Goal: Browse casually: Explore the website without a specific task or goal

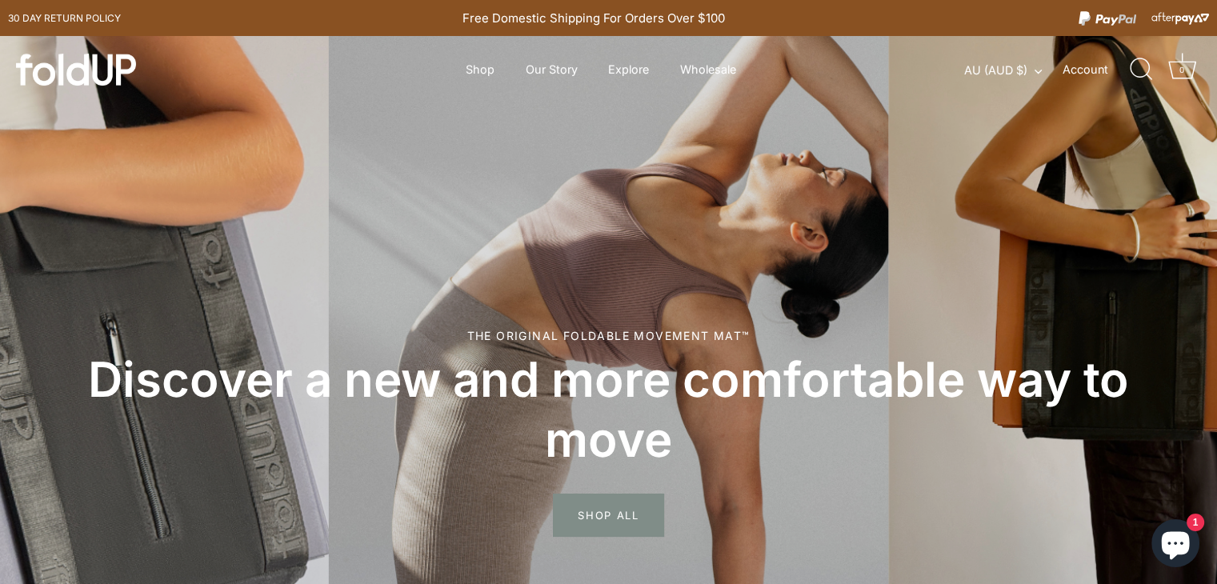
click at [1066, 378] on h2 "Discover a new and more comfortable way to move" at bounding box center [608, 410] width 1073 height 120
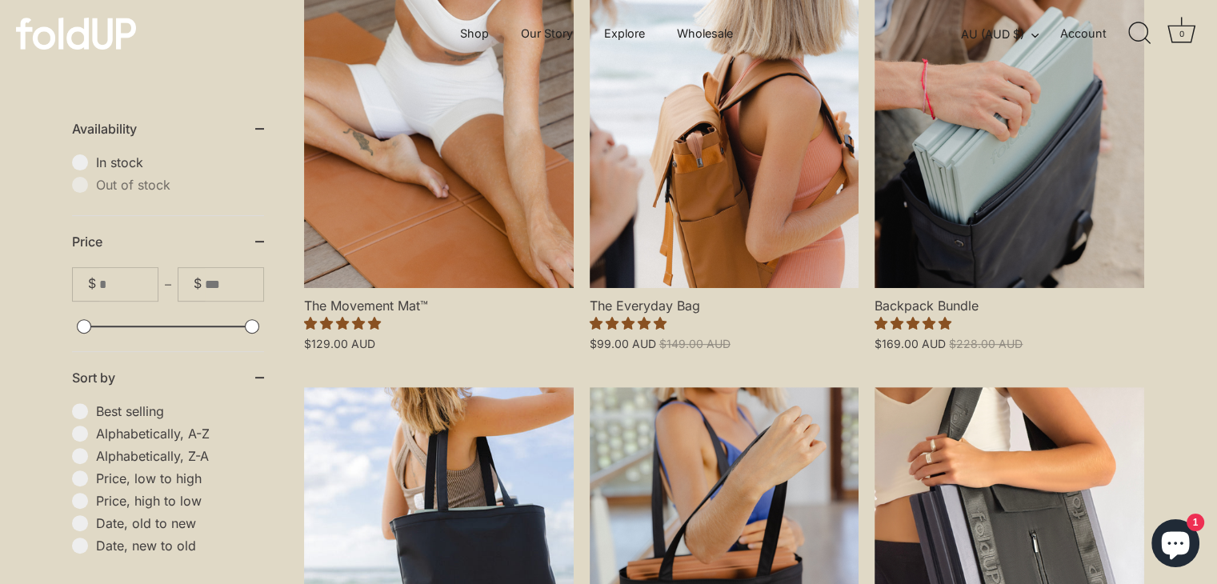
scroll to position [480, 0]
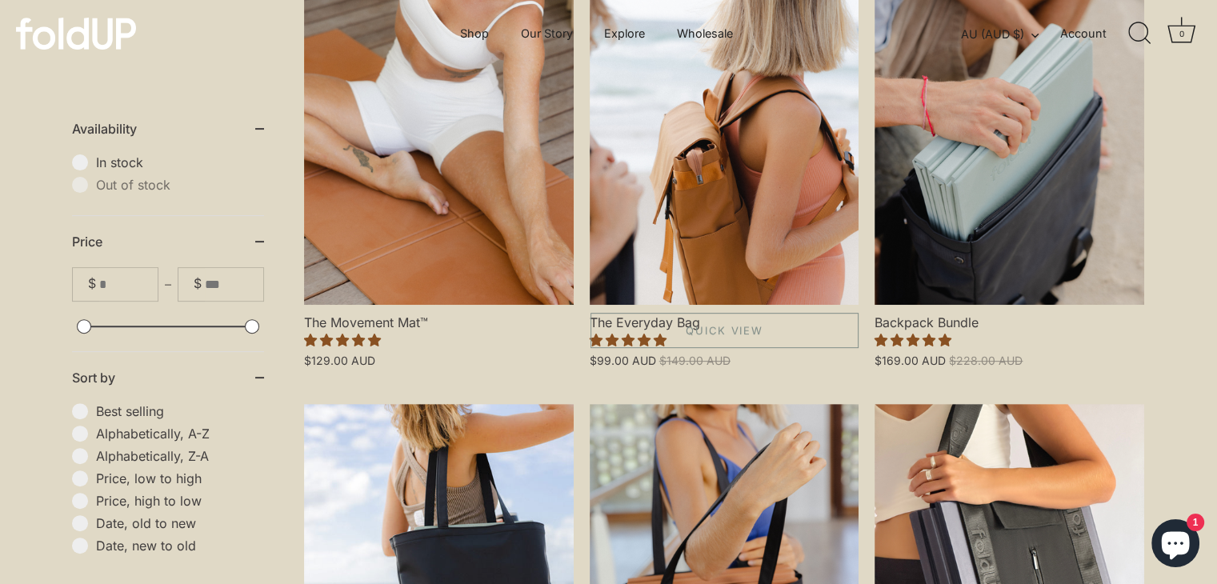
click at [775, 228] on link "The Everyday Bag" at bounding box center [725, 143] width 270 height 323
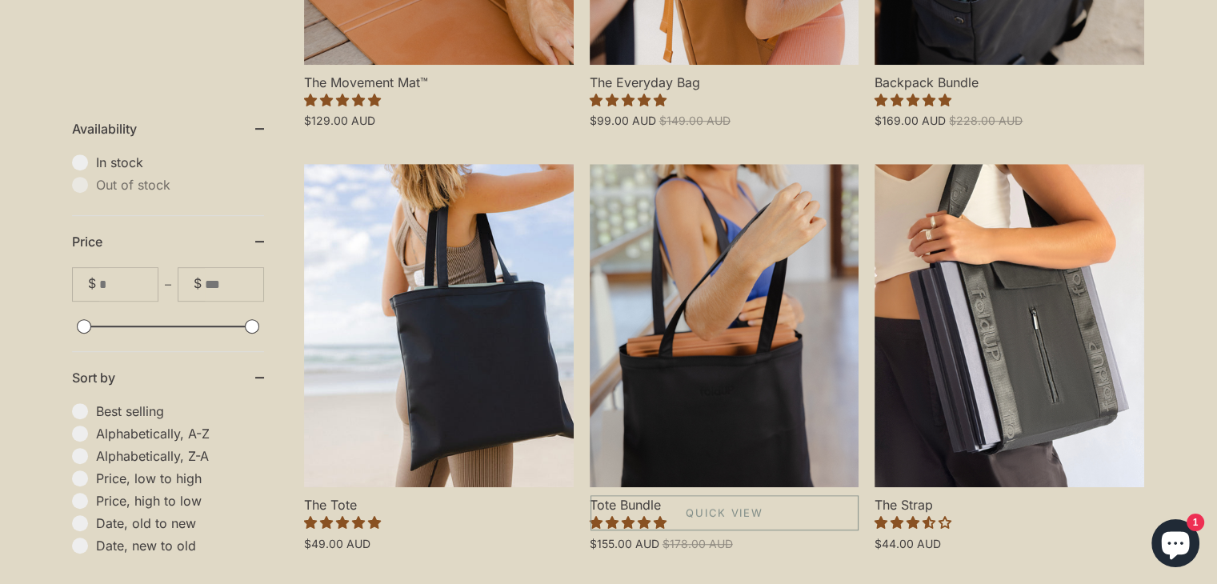
scroll to position [1040, 0]
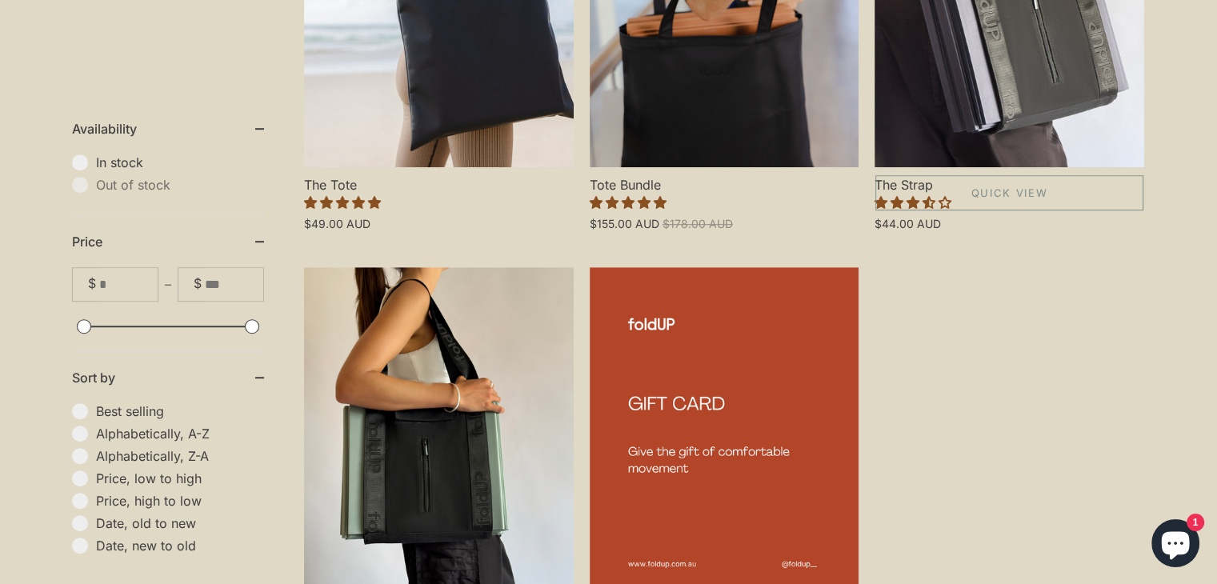
click at [1056, 104] on link "The Strap" at bounding box center [1010, 5] width 270 height 323
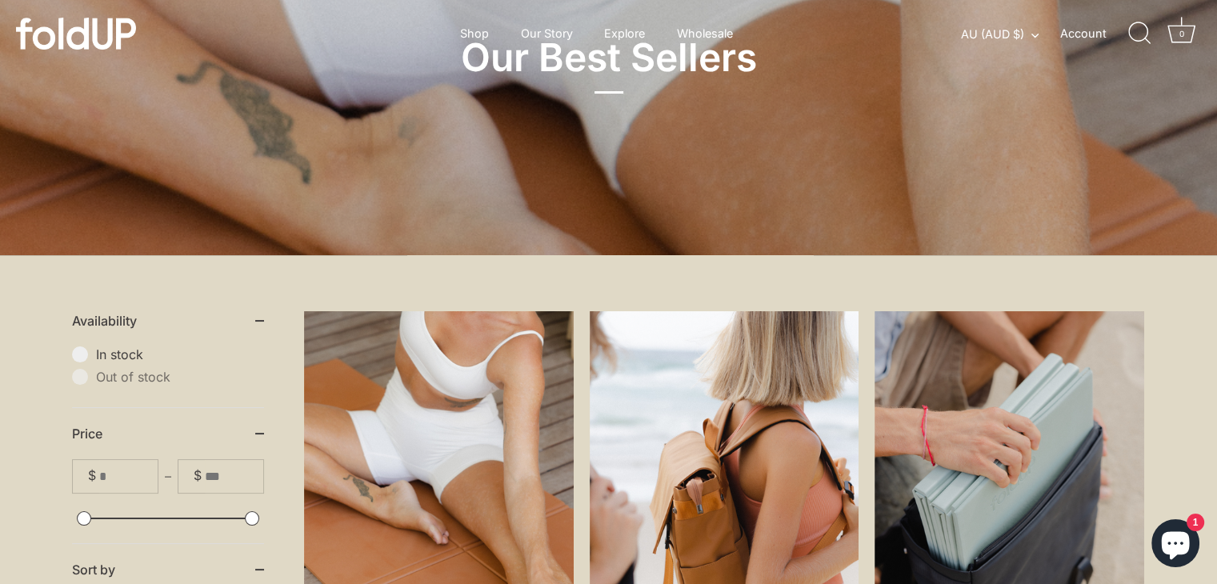
scroll to position [0, 0]
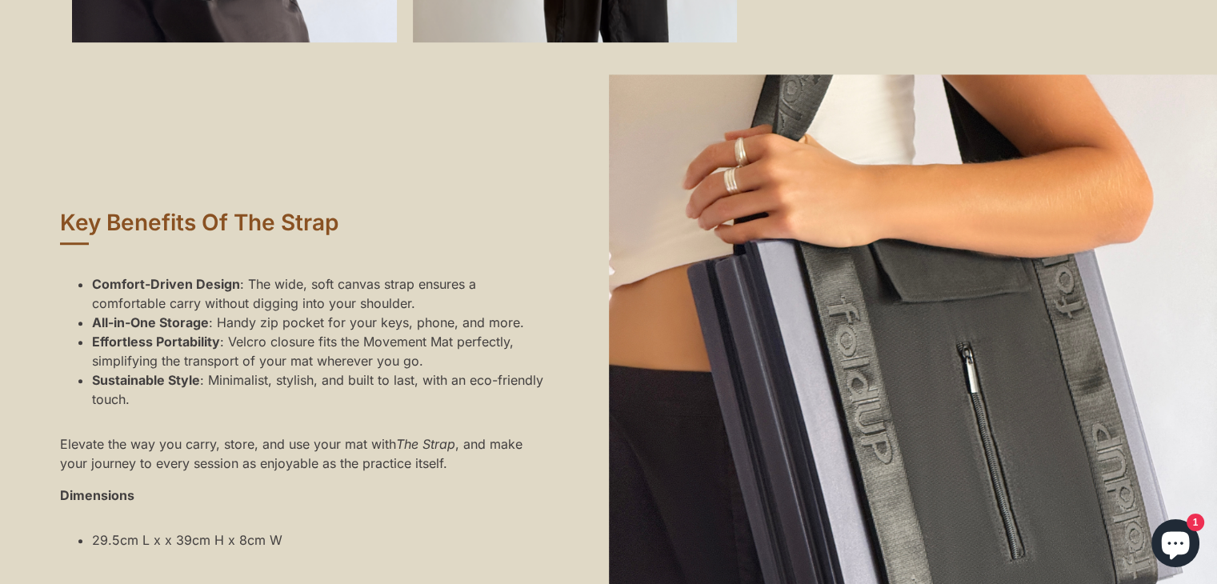
scroll to position [960, 0]
click at [1047, 485] on div at bounding box center [913, 439] width 609 height 731
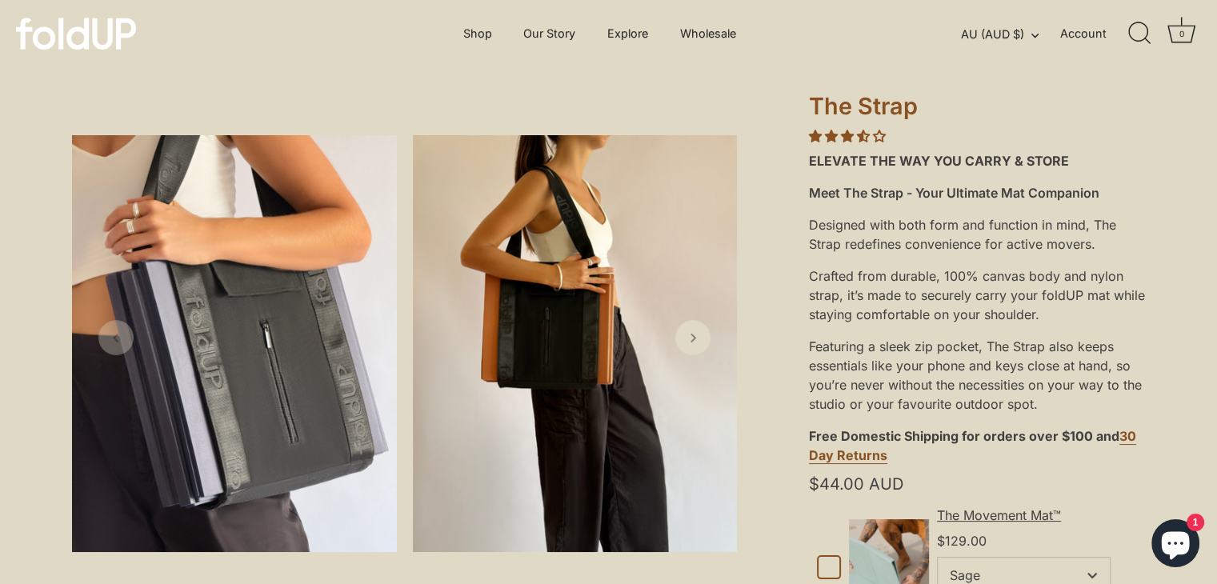
scroll to position [0, 0]
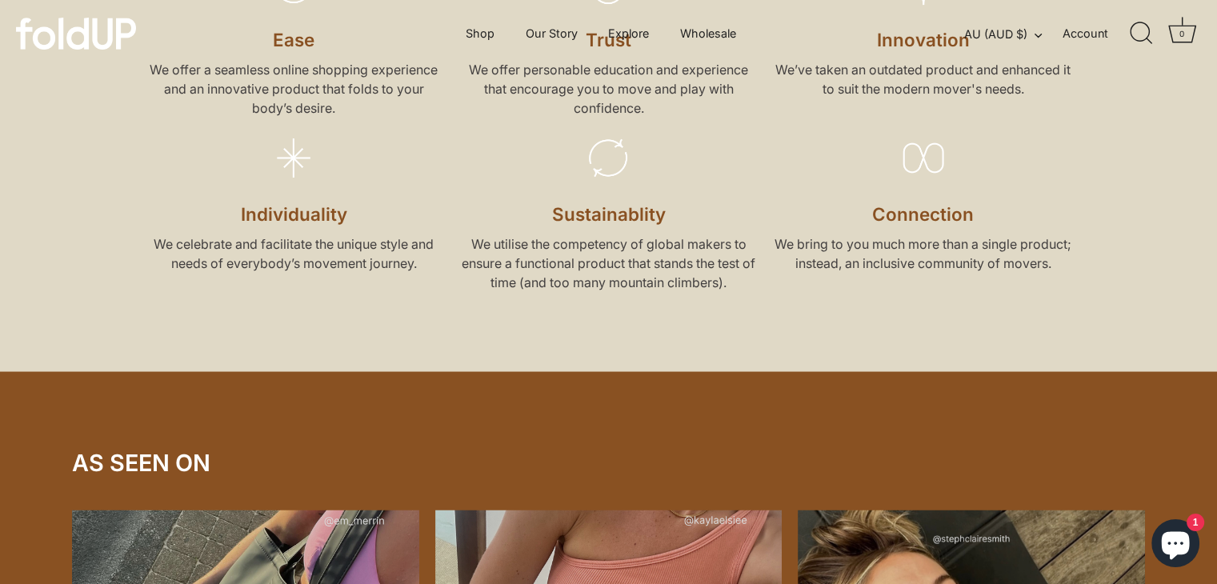
scroll to position [2721, 0]
